Goal: Task Accomplishment & Management: Use online tool/utility

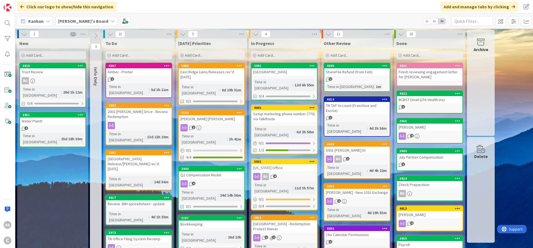
click at [70, 21] on b "[PERSON_NAME]'s Board" at bounding box center [83, 21] width 50 height 6
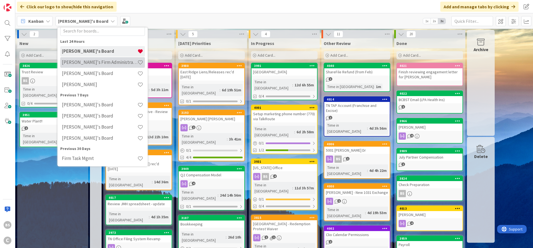
click at [80, 60] on h4 "[PERSON_NAME]'s Firm Administration Board" at bounding box center [99, 62] width 75 height 6
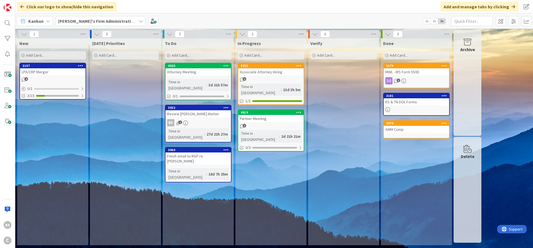
click at [168, 55] on icon at bounding box center [168, 55] width 3 height 3
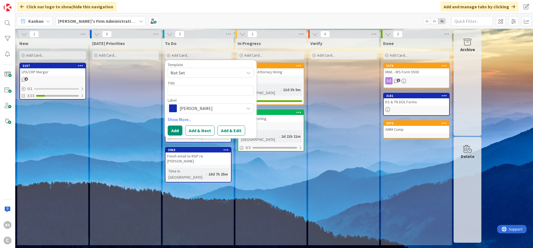
type textarea "x"
type textarea "T"
type textarea "x"
type textarea "R"
type textarea "x"
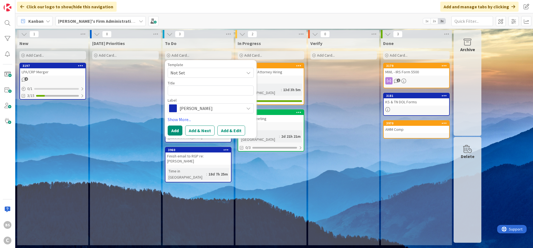
type textarea "M"
type textarea "x"
type textarea "MW"
type textarea "x"
type textarea "MWL"
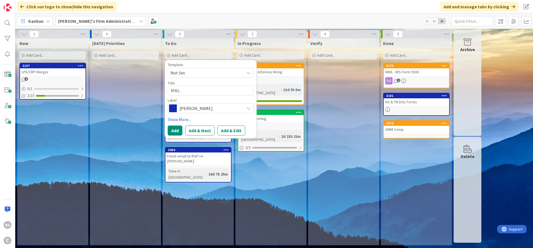
type textarea "x"
type textarea "MWL"
type textarea "x"
type textarea "MWL t"
type textarea "x"
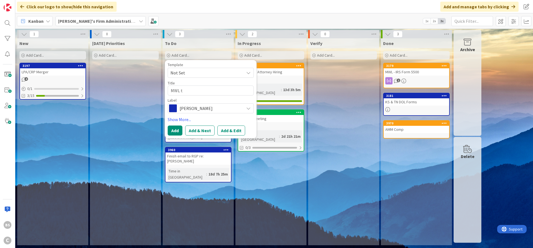
type textarea "MWL to"
type textarea "x"
type textarea "MWL to"
type textarea "x"
type textarea "MWL to R"
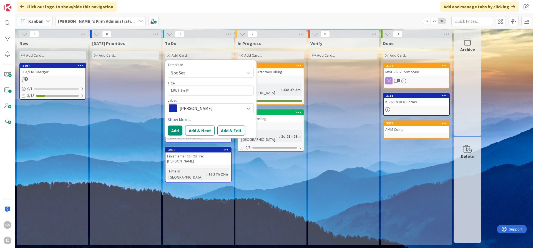
type textarea "x"
type textarea "MWL to RG"
type textarea "x"
type textarea "MWL to RGP"
type textarea "x"
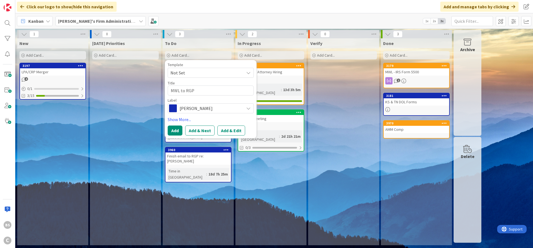
type textarea "MWL to RGP"
type textarea "x"
type textarea "MWL to RGP C"
type textarea "x"
type textarea "MWL to RGP Ch"
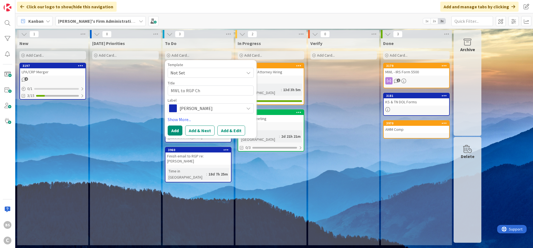
type textarea "x"
type textarea "MWL to RGP Che"
type textarea "x"
type textarea "MWL to RGP Chec"
type textarea "x"
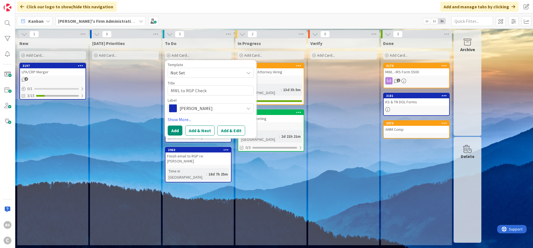
type textarea "MWL to RGP Check"
click at [215, 109] on span "[PERSON_NAME]" at bounding box center [210, 108] width 62 height 8
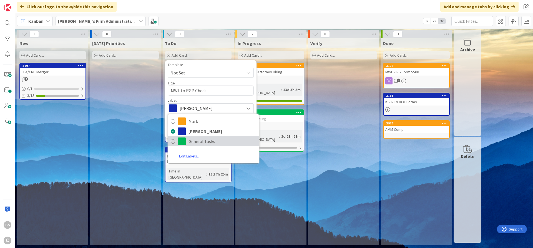
click at [203, 142] on span "General Tasks" at bounding box center [222, 141] width 68 height 8
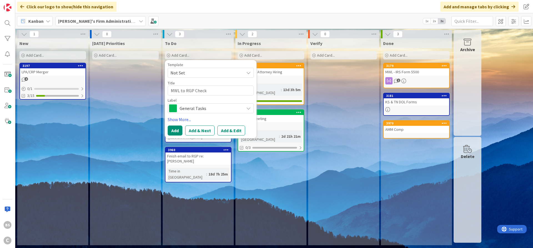
click at [202, 107] on span "General Tasks" at bounding box center [210, 108] width 62 height 8
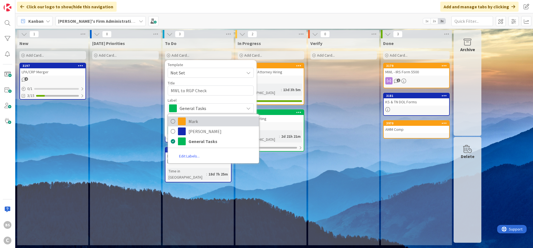
click at [199, 121] on span "Mark" at bounding box center [222, 121] width 68 height 8
type textarea "x"
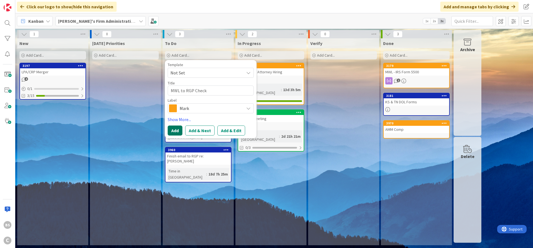
click at [176, 129] on button "Add" at bounding box center [175, 130] width 15 height 10
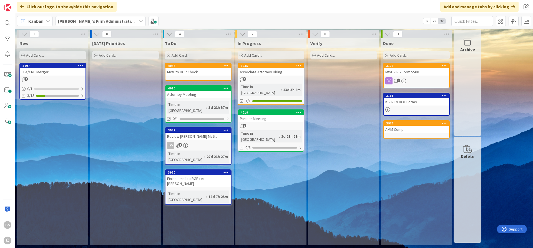
click at [104, 21] on b "[PERSON_NAME]'s Firm Administration Board" at bounding box center [103, 21] width 91 height 6
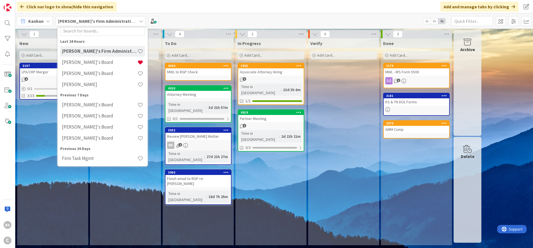
scroll to position [17, 0]
click at [86, 60] on h4 "[PERSON_NAME]'s Board" at bounding box center [99, 62] width 75 height 6
